Goal: Task Accomplishment & Management: Manage account settings

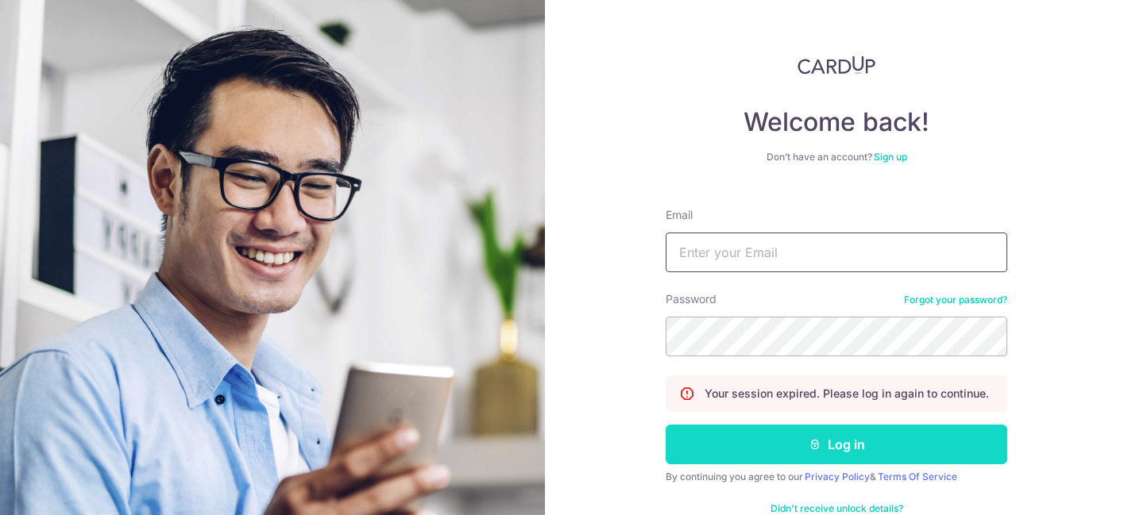
type input "[EMAIL_ADDRESS][DOMAIN_NAME]"
click at [697, 438] on button "Log in" at bounding box center [837, 445] width 342 height 40
